Goal: Navigation & Orientation: Understand site structure

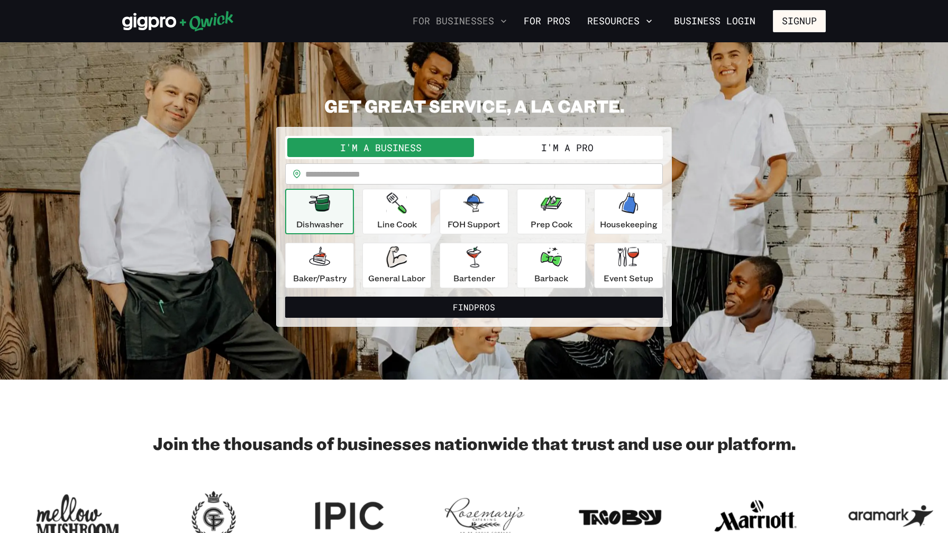
click at [509, 22] on icon "button" at bounding box center [503, 21] width 11 height 11
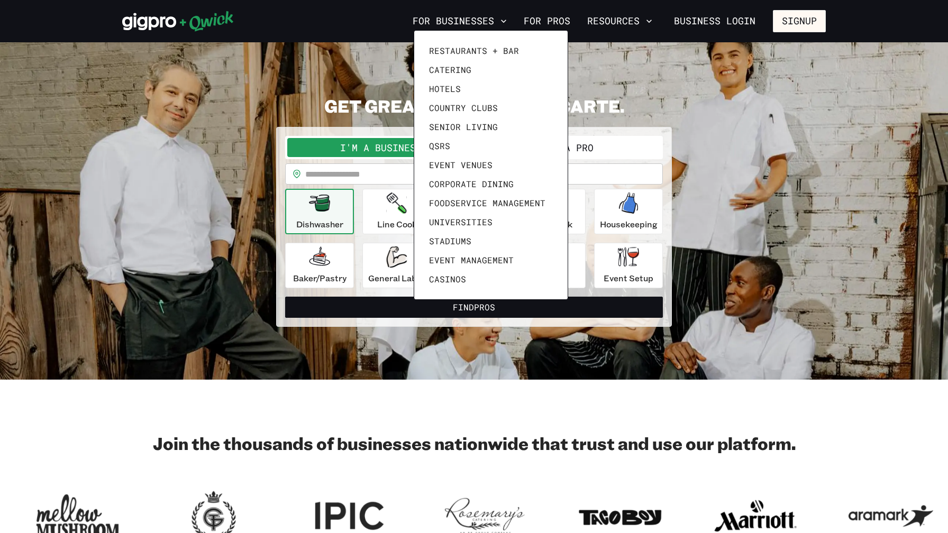
click at [576, 24] on div at bounding box center [474, 266] width 948 height 533
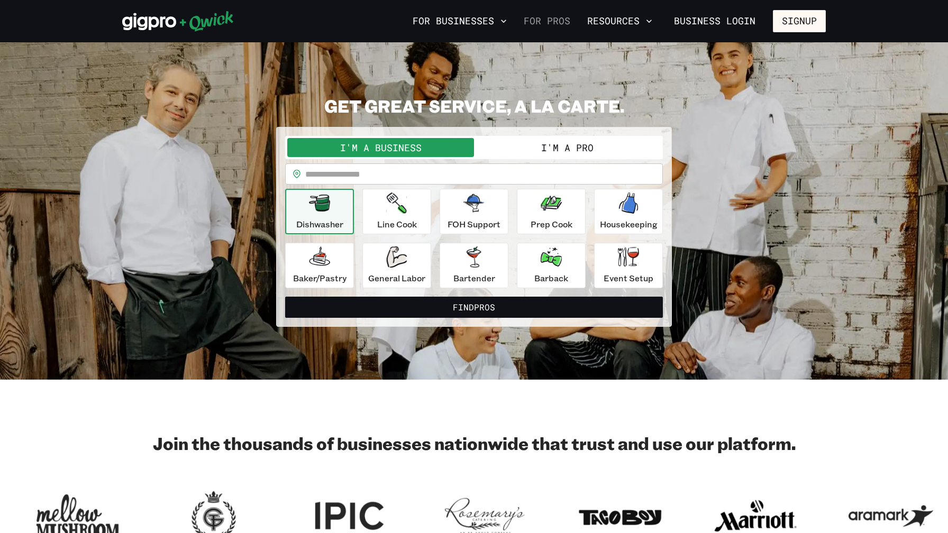
click at [574, 21] on link "For Pros" at bounding box center [546, 21] width 55 height 18
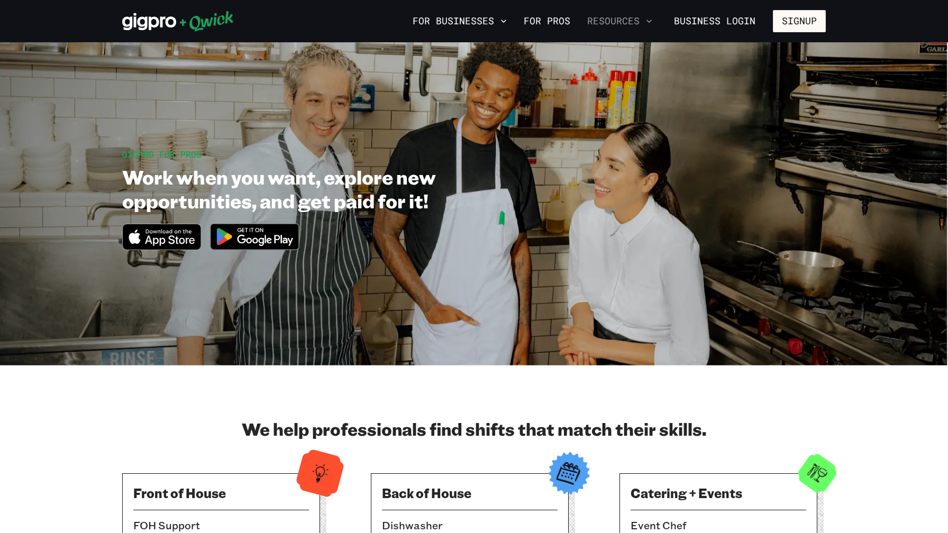
click at [630, 20] on button "Resources" at bounding box center [620, 21] width 74 height 18
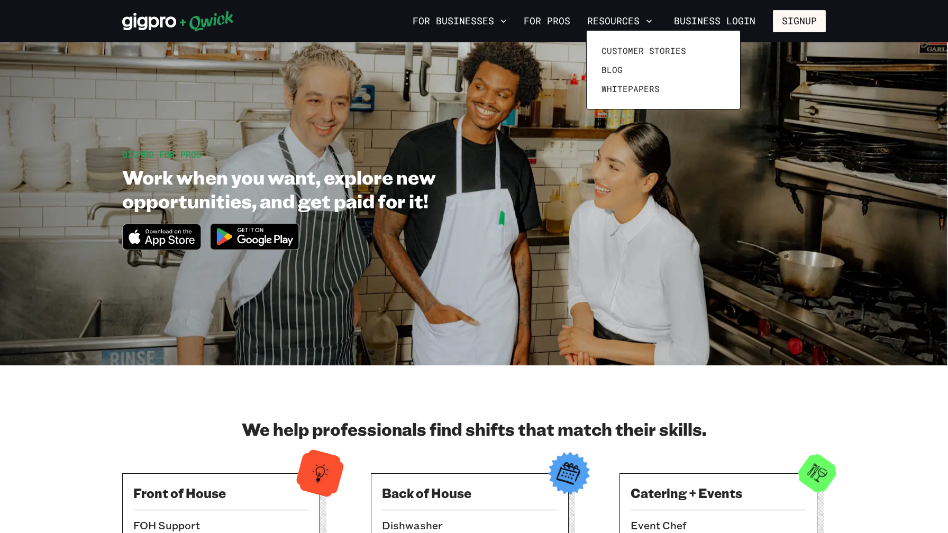
click at [461, 22] on div at bounding box center [474, 266] width 948 height 533
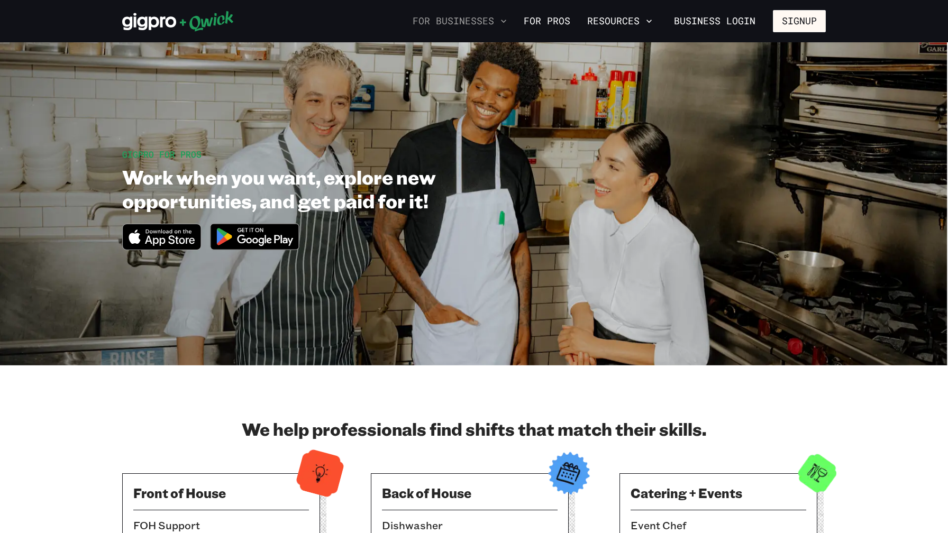
click at [448, 22] on button "For Businesses" at bounding box center [459, 21] width 103 height 18
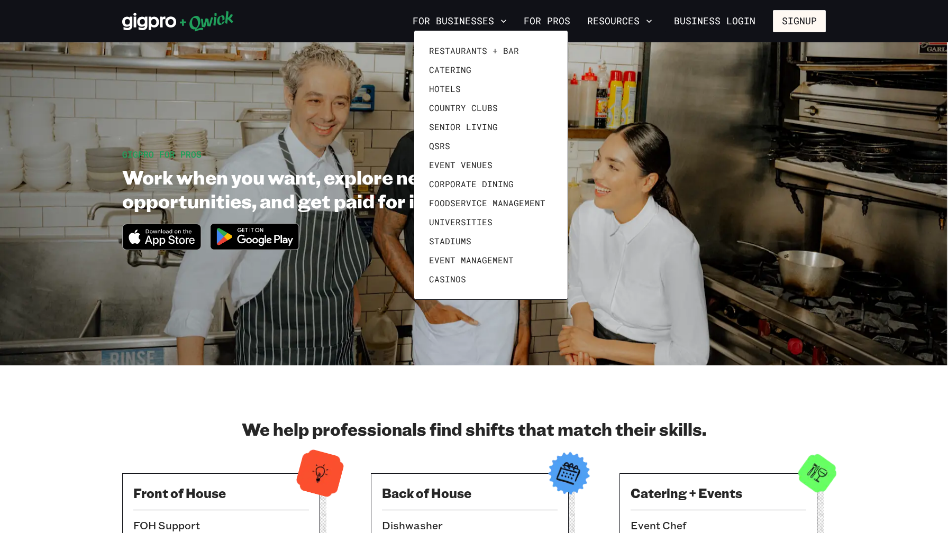
click at [374, 22] on div at bounding box center [474, 266] width 948 height 533
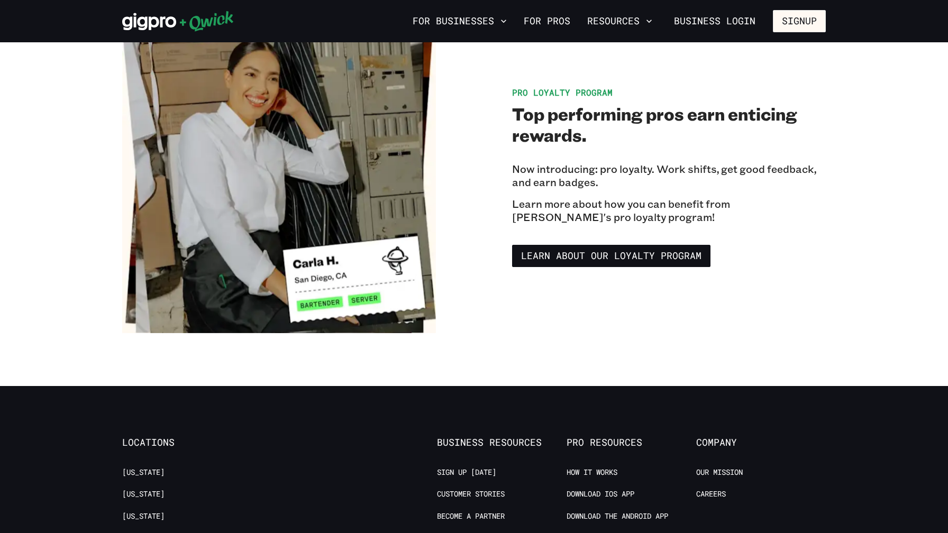
scroll to position [1795, 0]
